Goal: Task Accomplishment & Management: Complete application form

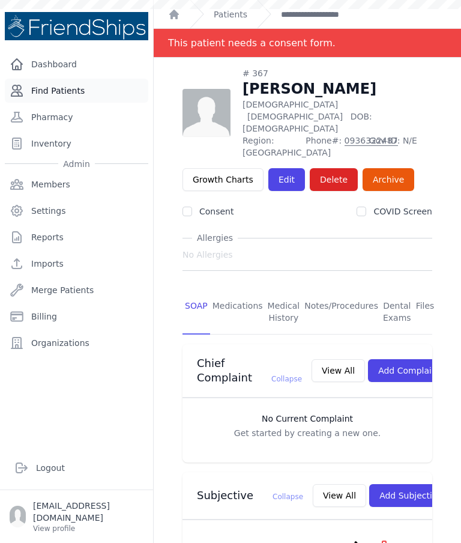
click at [61, 94] on link "Find Patients" at bounding box center [77, 91] width 144 height 24
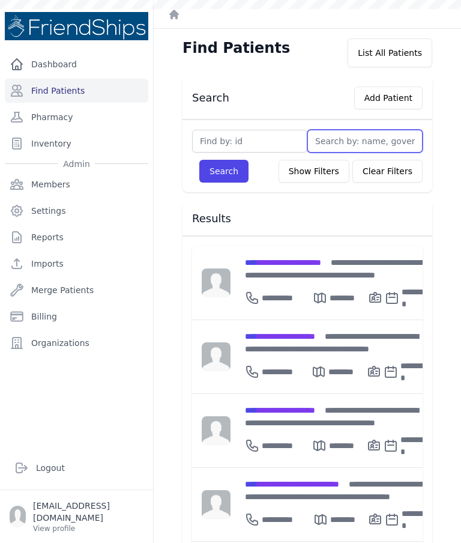
click at [370, 140] on input "text" at bounding box center [365, 141] width 115 height 23
type input "Fayez"
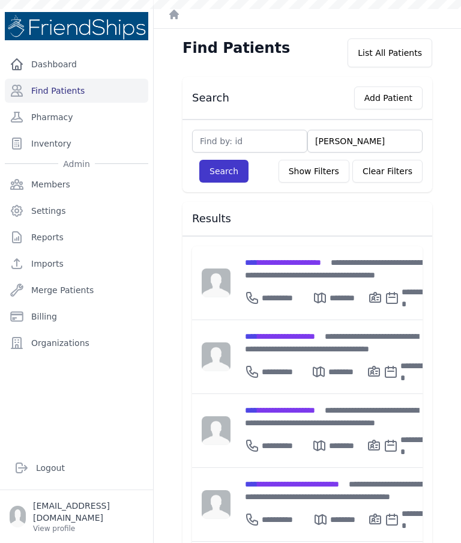
click at [223, 168] on button "Search" at bounding box center [223, 171] width 49 height 23
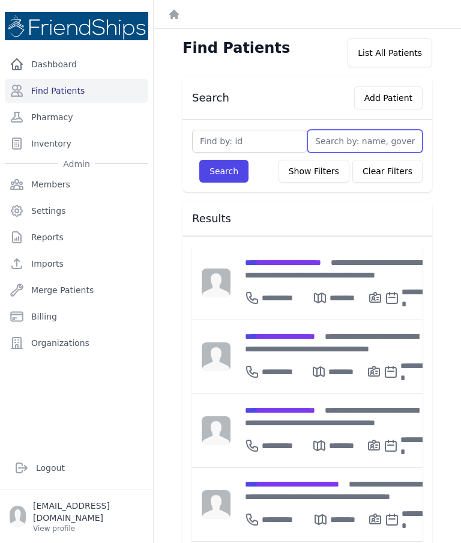
click at [351, 141] on input "text" at bounding box center [365, 141] width 115 height 23
type input "Fa"
type input "Fayez"
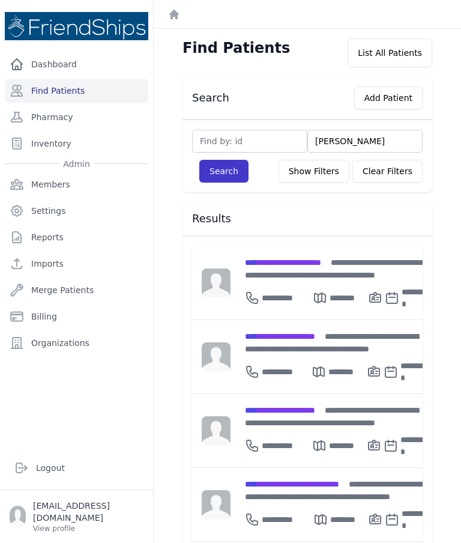
click at [233, 173] on button "Search" at bounding box center [223, 171] width 49 height 23
click at [229, 172] on button "Search" at bounding box center [223, 171] width 49 height 23
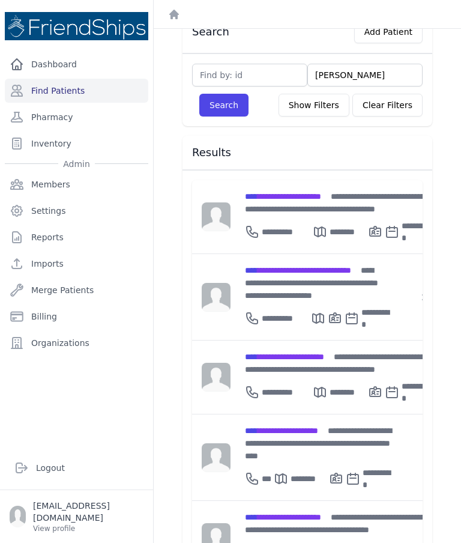
scroll to position [76, 0]
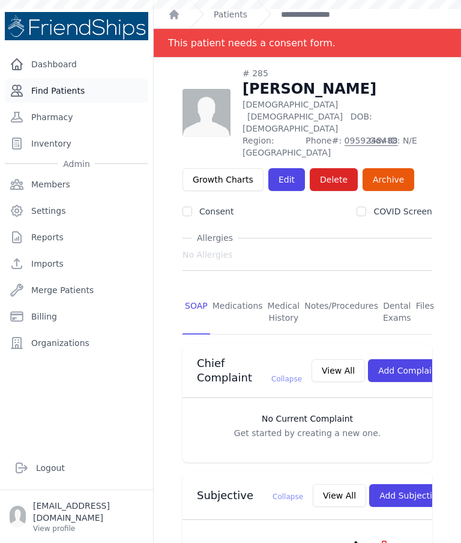
click at [115, 88] on link "Find Patients" at bounding box center [77, 91] width 144 height 24
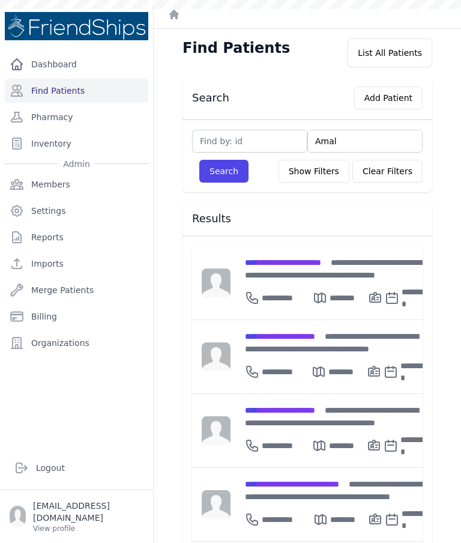
type input "Amal"
click at [240, 180] on button "Search" at bounding box center [223, 171] width 49 height 23
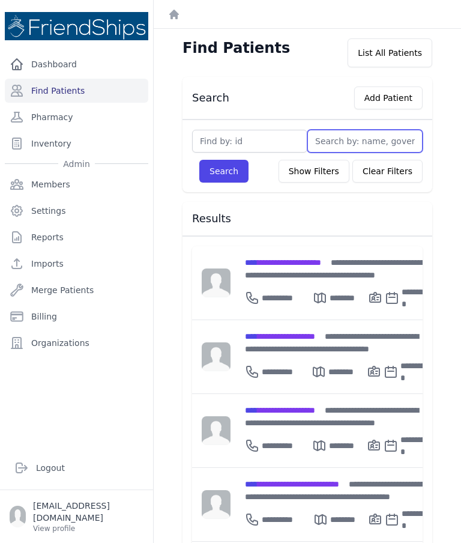
click at [360, 142] on input "text" at bounding box center [365, 141] width 115 height 23
type input "Amal"
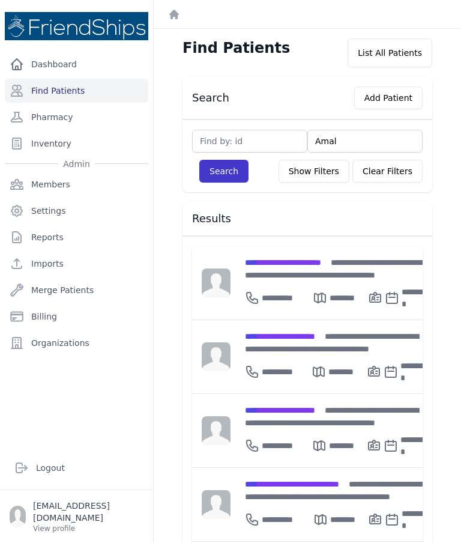
click at [223, 175] on button "Search" at bounding box center [223, 171] width 49 height 23
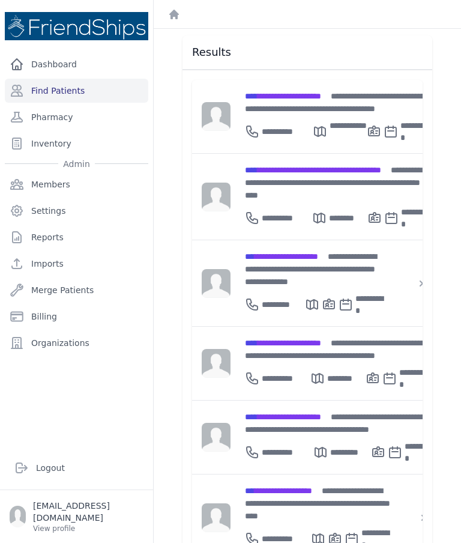
scroll to position [169, 0]
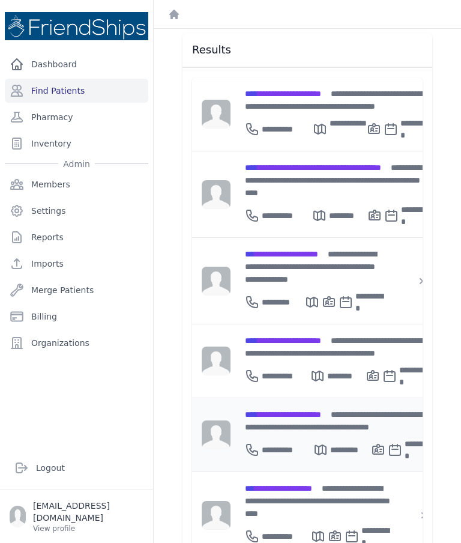
click at [321, 410] on span "**********" at bounding box center [283, 414] width 76 height 8
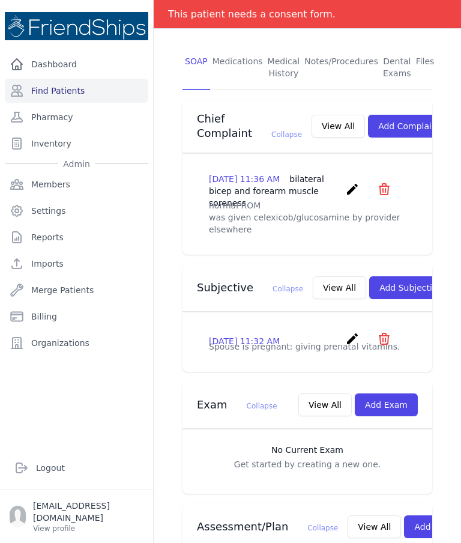
scroll to position [243, 0]
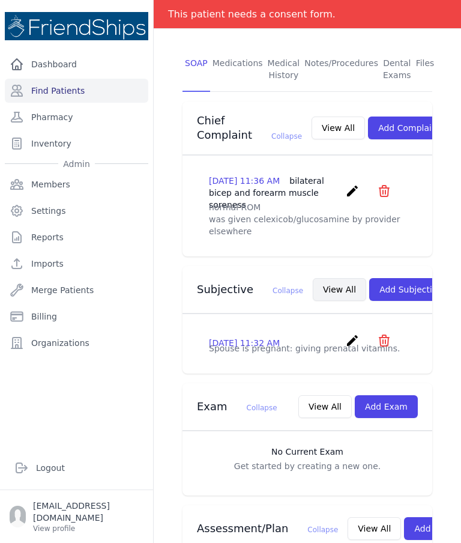
click at [313, 296] on button "View All" at bounding box center [339, 289] width 53 height 23
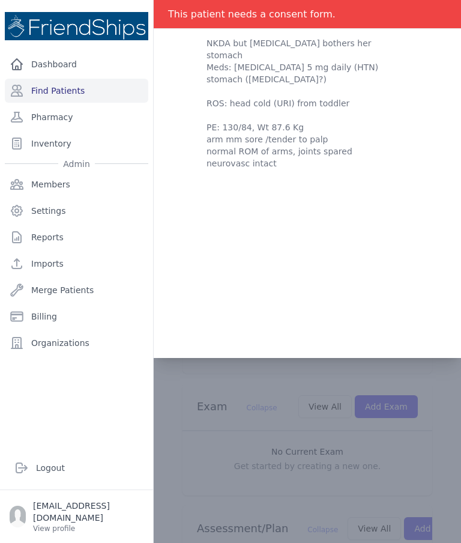
scroll to position [0, 0]
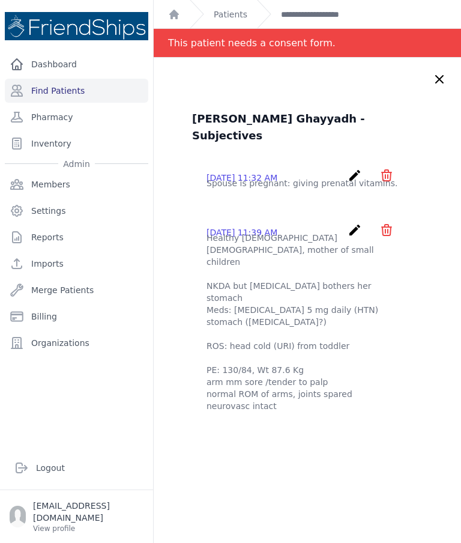
click at [443, 79] on icon at bounding box center [440, 79] width 14 height 14
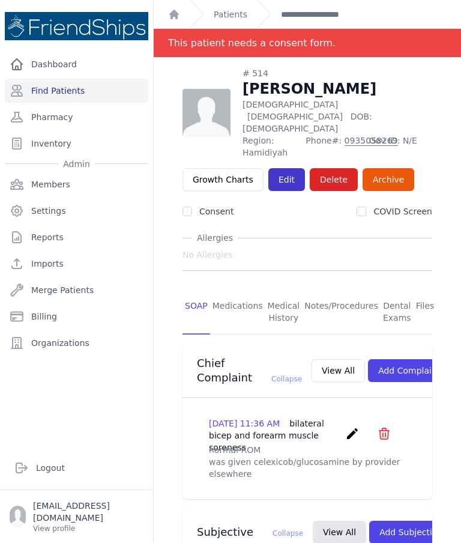
click at [275, 168] on link "Edit" at bounding box center [287, 179] width 37 height 23
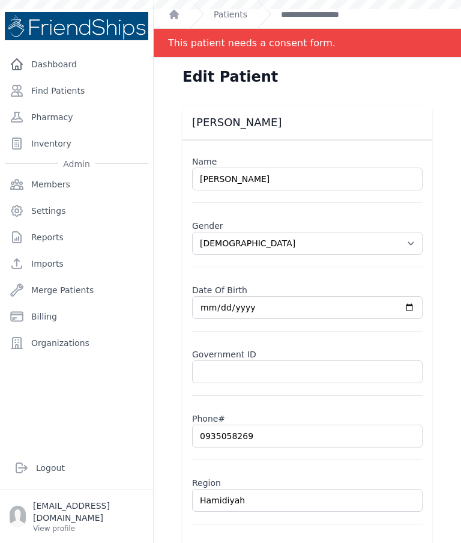
select select "[DEMOGRAPHIC_DATA]"
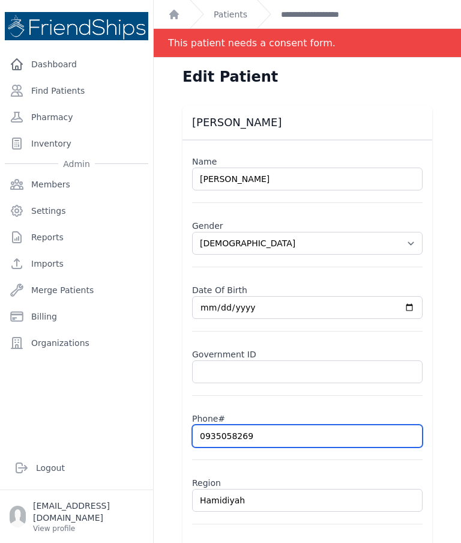
click at [294, 440] on input "0935058269" at bounding box center [307, 436] width 231 height 23
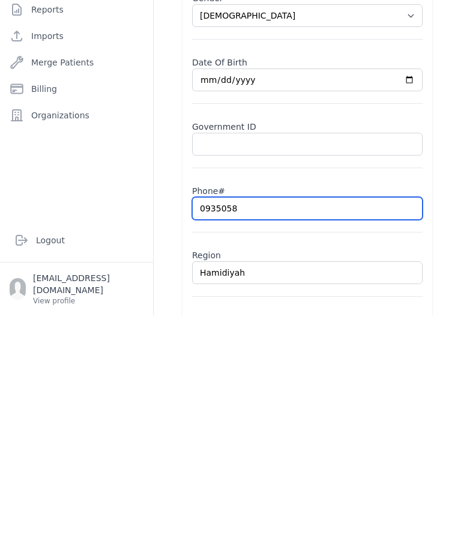
type input "093505"
select select "[DEMOGRAPHIC_DATA]"
type input "0935"
select select "[DEMOGRAPHIC_DATA]"
type input "09"
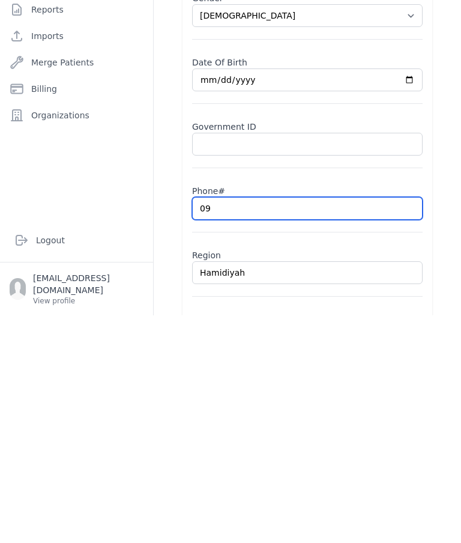
select select "[DEMOGRAPHIC_DATA]"
type input "0"
select select "[DEMOGRAPHIC_DATA]"
type input "09"
select select "[DEMOGRAPHIC_DATA]"
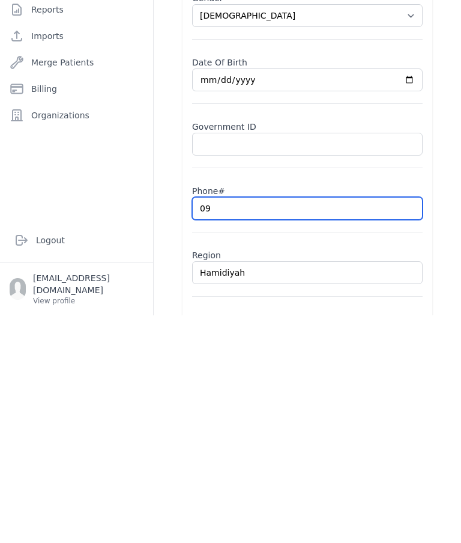
type input "099"
select select "[DEMOGRAPHIC_DATA]"
type input "0995"
select select "[DEMOGRAPHIC_DATA]"
type input "099577"
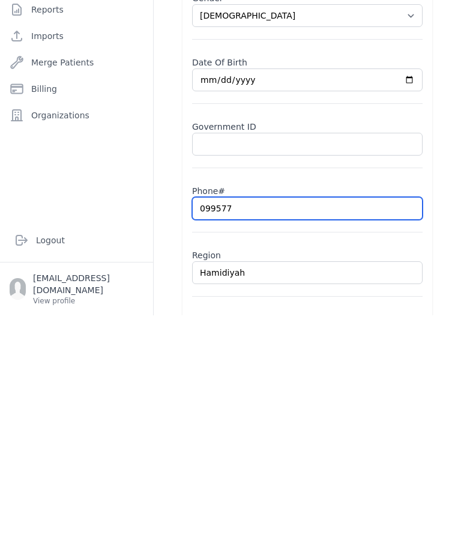
select select "[DEMOGRAPHIC_DATA]"
type input "0995773"
select select "[DEMOGRAPHIC_DATA]"
type input "09957732"
select select "[DEMOGRAPHIC_DATA]"
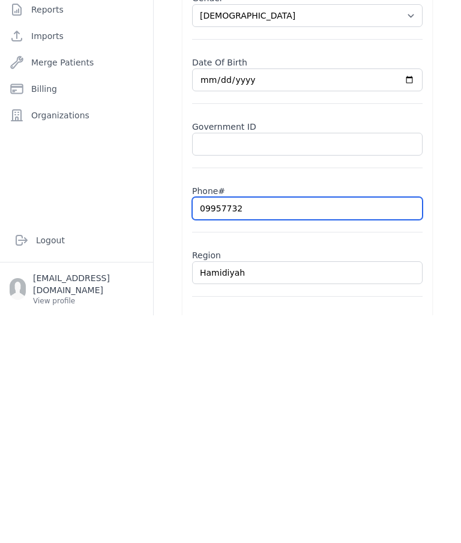
type input "099577328"
select select "[DEMOGRAPHIC_DATA]"
type input "0995773281"
select select "[DEMOGRAPHIC_DATA]"
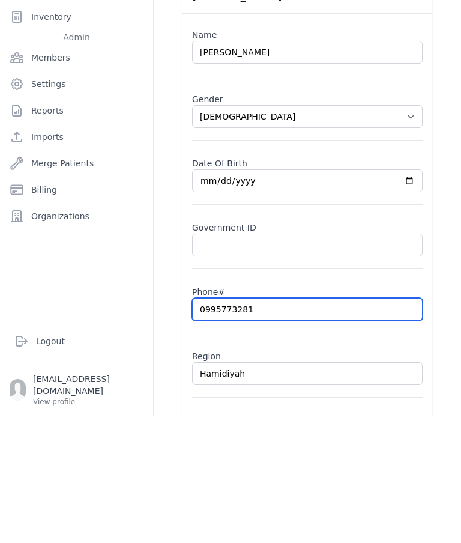
type input "0995773281"
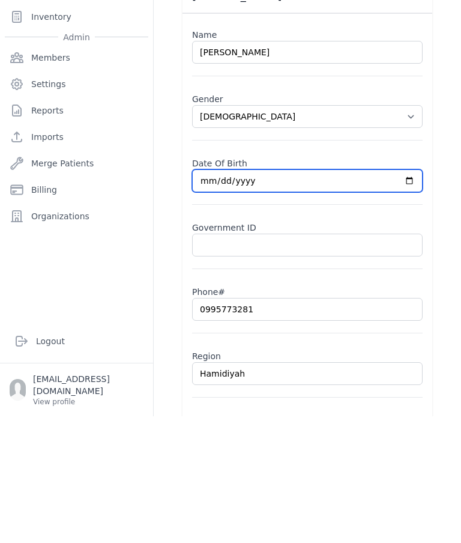
click at [305, 296] on input "[DATE]" at bounding box center [307, 307] width 231 height 23
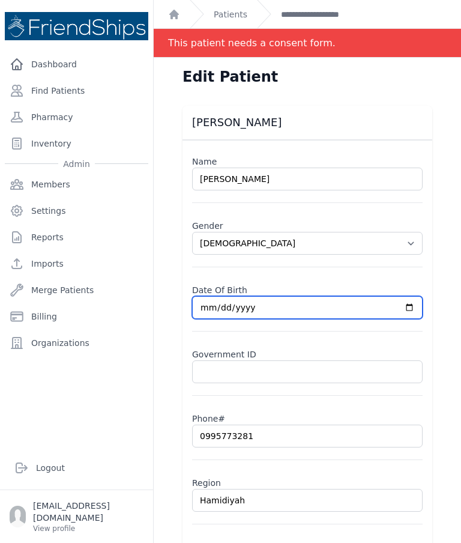
type input "[DATE]"
select select "[DEMOGRAPHIC_DATA]"
type input "0935058269"
type input "[DATE]"
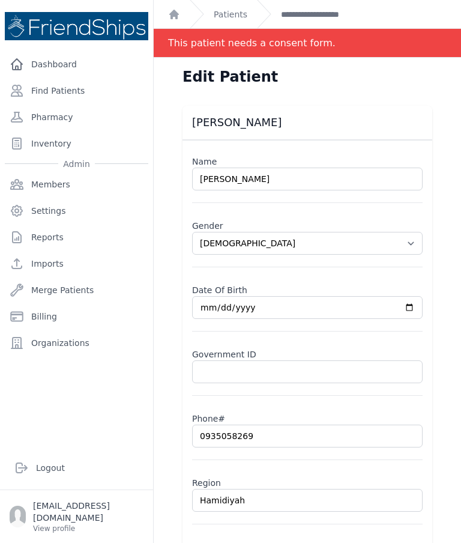
click at [252, 232] on select "Select Gender [DEMOGRAPHIC_DATA] [DEMOGRAPHIC_DATA]" at bounding box center [307, 243] width 231 height 23
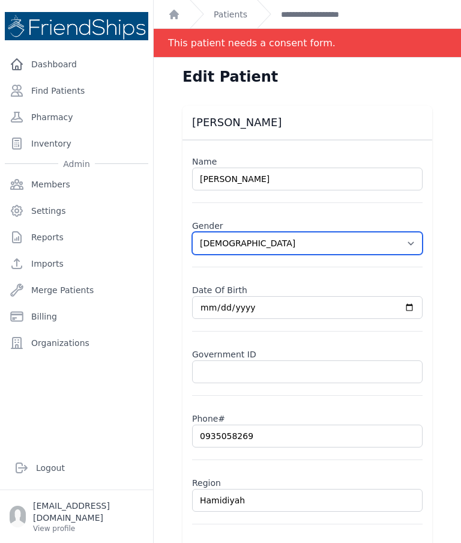
select select "[DEMOGRAPHIC_DATA]"
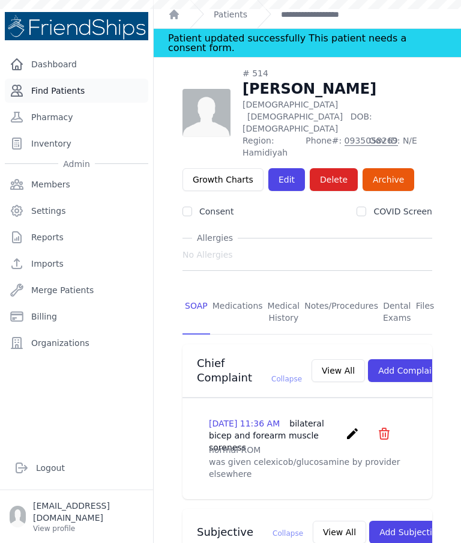
click at [100, 79] on link "Find Patients" at bounding box center [77, 91] width 144 height 24
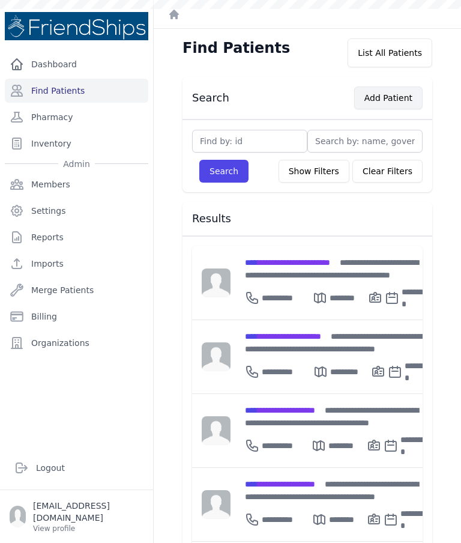
click at [400, 94] on button "Add Patient" at bounding box center [389, 98] width 68 height 23
click at [394, 91] on button "Add Patient" at bounding box center [389, 98] width 68 height 23
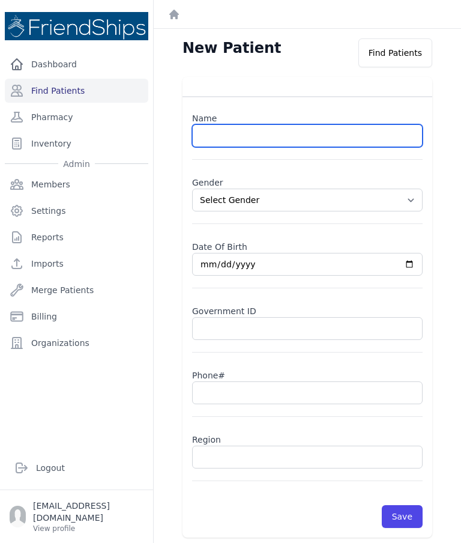
click at [309, 136] on input "text" at bounding box center [307, 135] width 231 height 23
type input "Siham Suleiman Ghayyadh"
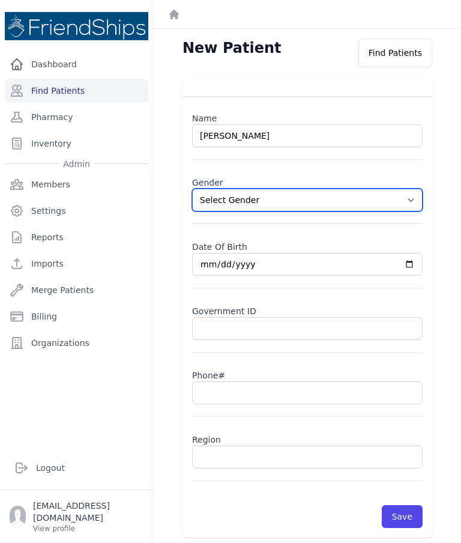
click at [413, 202] on select "Select Gender [DEMOGRAPHIC_DATA] [DEMOGRAPHIC_DATA]" at bounding box center [307, 200] width 231 height 23
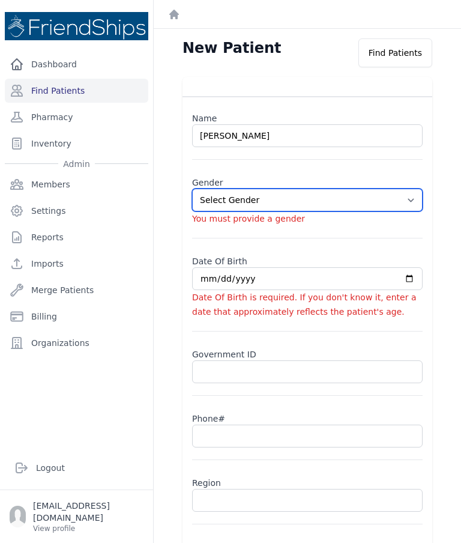
select select "[DEMOGRAPHIC_DATA]"
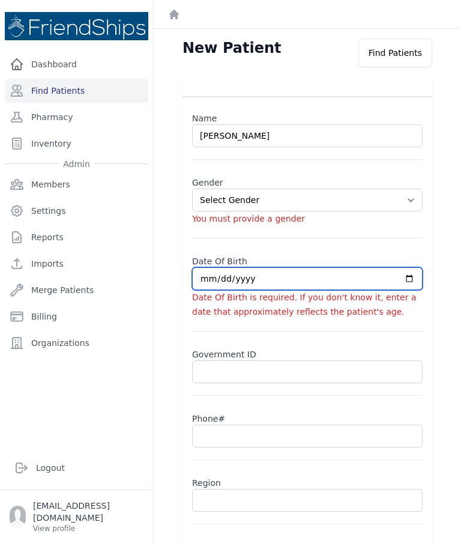
click at [265, 281] on input "date" at bounding box center [307, 278] width 231 height 23
type input "2025-10-08"
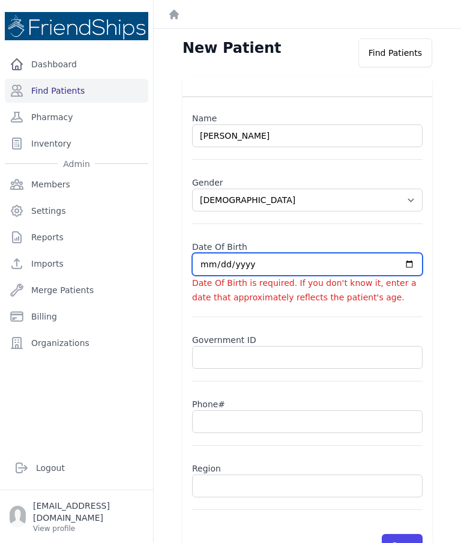
select select "[DEMOGRAPHIC_DATA]"
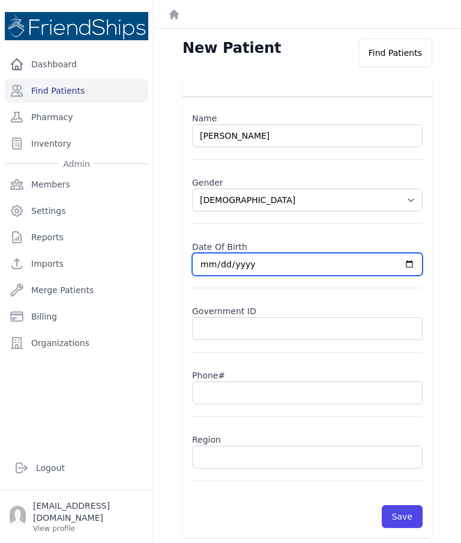
type input "2025-10-28"
select select "[DEMOGRAPHIC_DATA]"
type input "2025-03-28"
select select "[DEMOGRAPHIC_DATA]"
type input "2008-03-28"
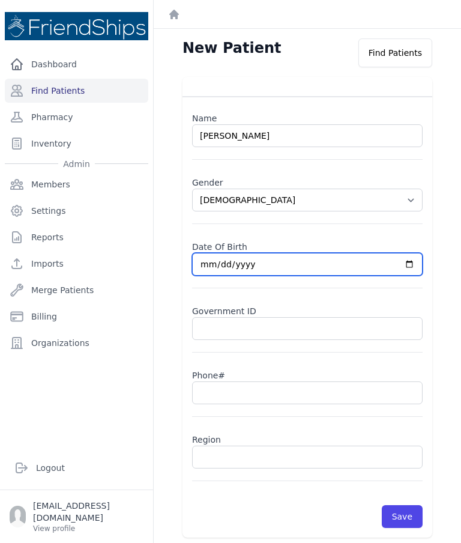
select select "[DEMOGRAPHIC_DATA]"
type input "2005-03-28"
select select "[DEMOGRAPHIC_DATA]"
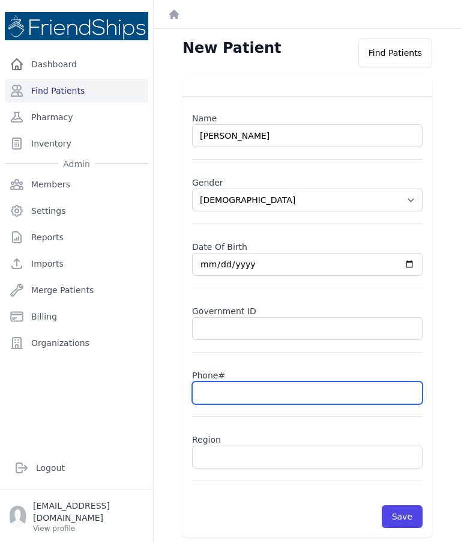
click at [336, 391] on input "text" at bounding box center [307, 393] width 231 height 23
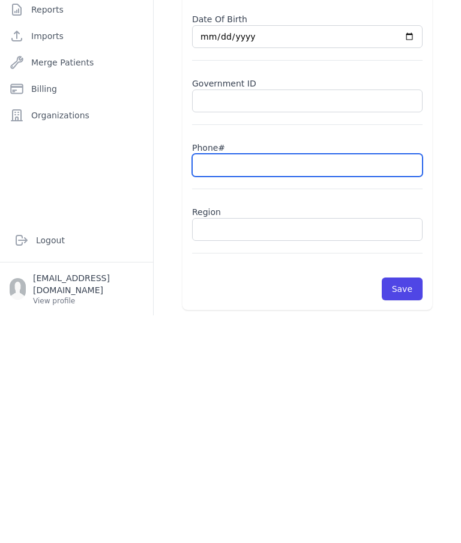
type input "0"
select select "[DEMOGRAPHIC_DATA]"
type input "0934313"
select select "[DEMOGRAPHIC_DATA]"
type input "09343138"
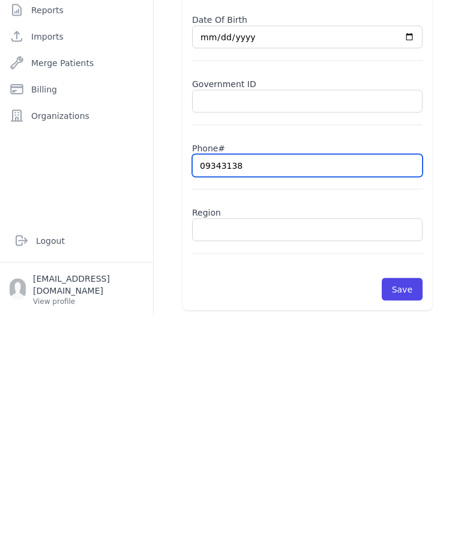
select select "[DEMOGRAPHIC_DATA]"
type input "093431382"
select select "[DEMOGRAPHIC_DATA]"
type input "0934313823"
select select "[DEMOGRAPHIC_DATA]"
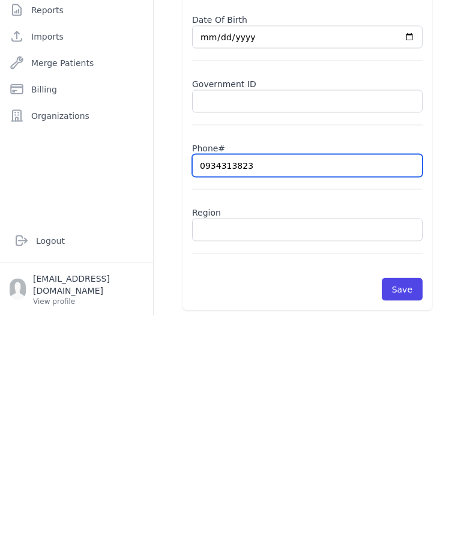
type input "0934313823"
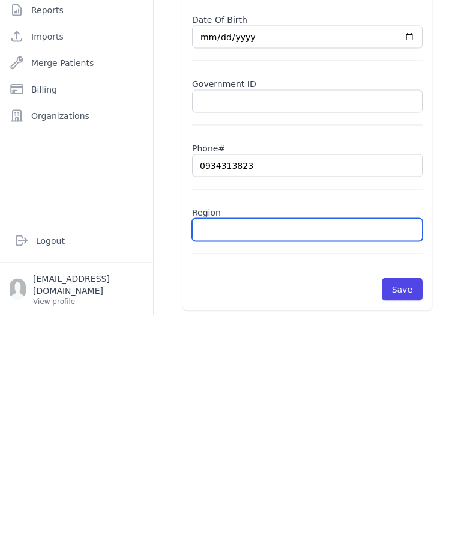
click at [267, 446] on input "text" at bounding box center [307, 457] width 231 height 23
type input "Hamadiy"
select select "[DEMOGRAPHIC_DATA]"
type input "Hamadiya"
select select "[DEMOGRAPHIC_DATA]"
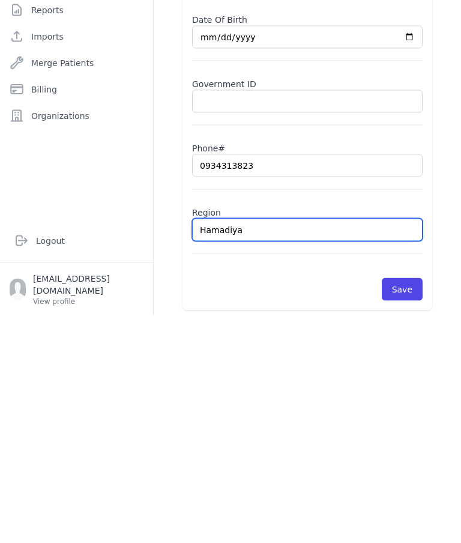
type input "Hamadiya"
select select "[DEMOGRAPHIC_DATA]"
type input "Hamadiya"
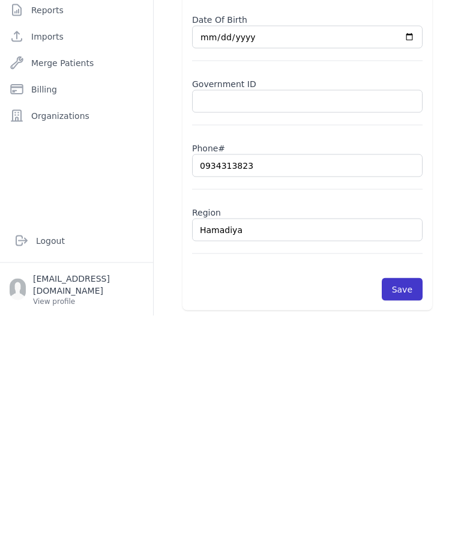
click at [417, 505] on button "Save" at bounding box center [402, 516] width 41 height 23
